Goal: Task Accomplishment & Management: Manage account settings

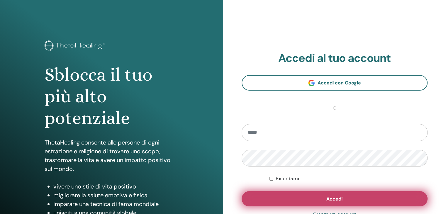
type input "**********"
click at [290, 198] on button "Accedi" at bounding box center [335, 198] width 186 height 15
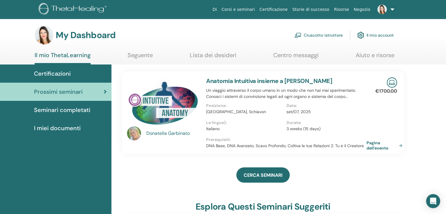
click at [320, 33] on link "Cruscotto istruttore" at bounding box center [319, 35] width 48 height 13
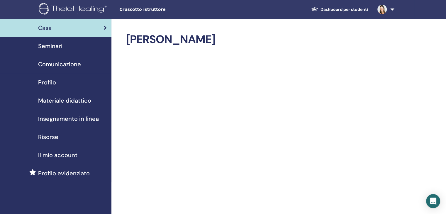
click at [53, 46] on span "Seminari" at bounding box center [50, 46] width 24 height 9
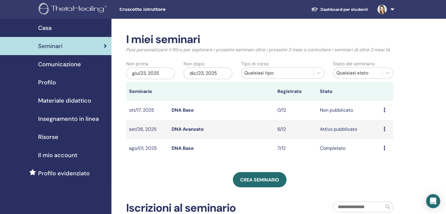
click at [386, 129] on div "Anteprima Modificare Partecipanti Annulla" at bounding box center [387, 129] width 7 height 7
click at [381, 132] on link "Anteprima" at bounding box center [382, 134] width 23 height 6
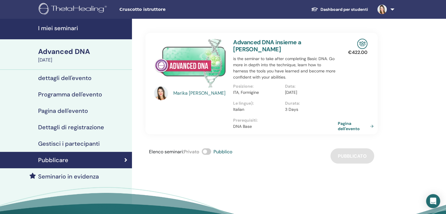
click at [346, 124] on link "Pagina dell'evento" at bounding box center [357, 126] width 38 height 11
click at [345, 126] on link "Pagina dell'evento" at bounding box center [357, 126] width 38 height 11
click at [81, 143] on h4 "Gestisci i partecipanti" at bounding box center [69, 143] width 62 height 7
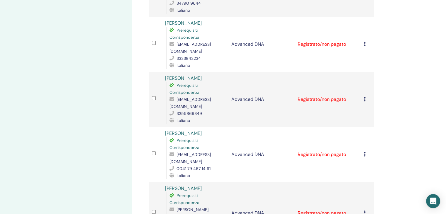
scroll to position [235, 0]
